Goal: Navigation & Orientation: Go to known website

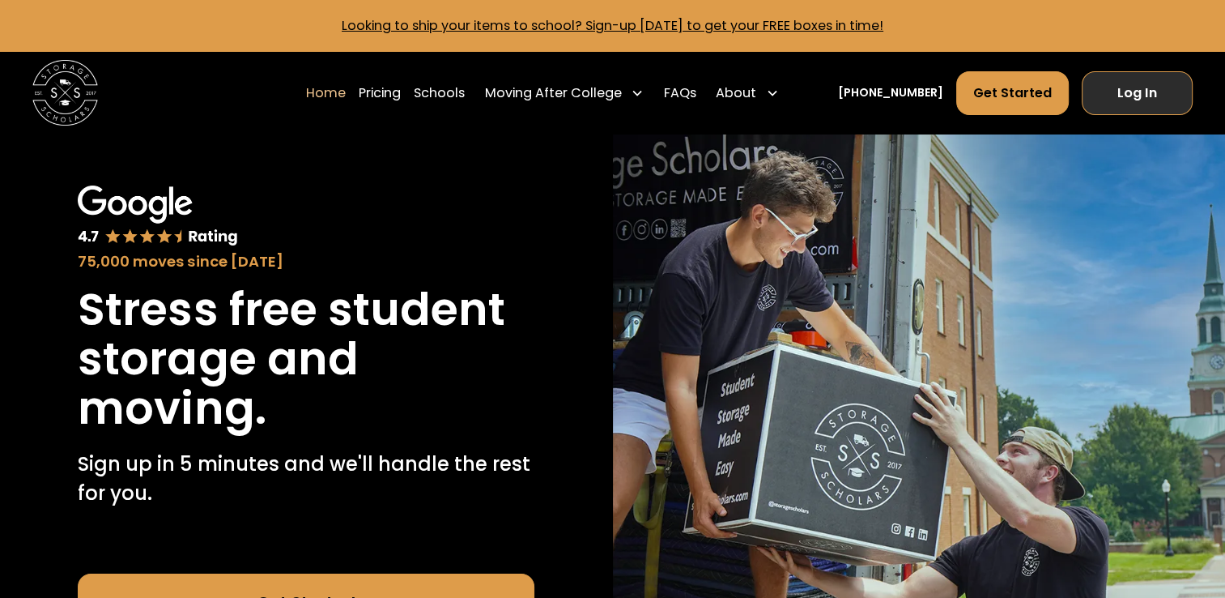
click at [1143, 102] on link "Log In" at bounding box center [1137, 93] width 111 height 44
drag, startPoint x: 1121, startPoint y: 85, endPoint x: 1140, endPoint y: 80, distance: 20.0
click at [1121, 85] on link "Log In" at bounding box center [1137, 93] width 111 height 44
